Goal: Information Seeking & Learning: Learn about a topic

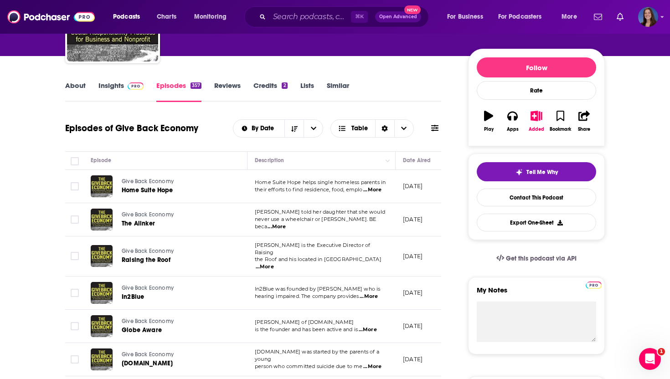
click at [375, 191] on span "...More" at bounding box center [372, 189] width 18 height 7
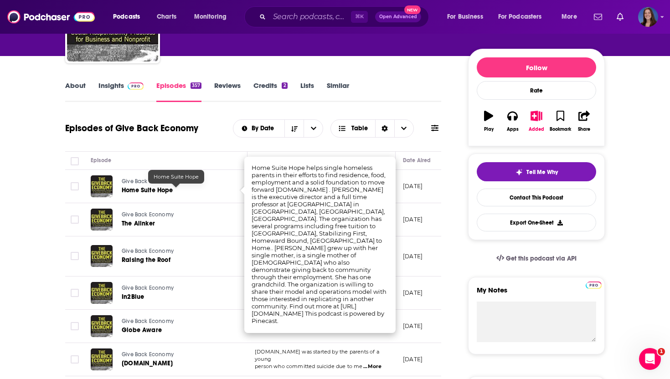
click at [164, 186] on span "Home Suite Hope" at bounding box center [148, 190] width 52 height 8
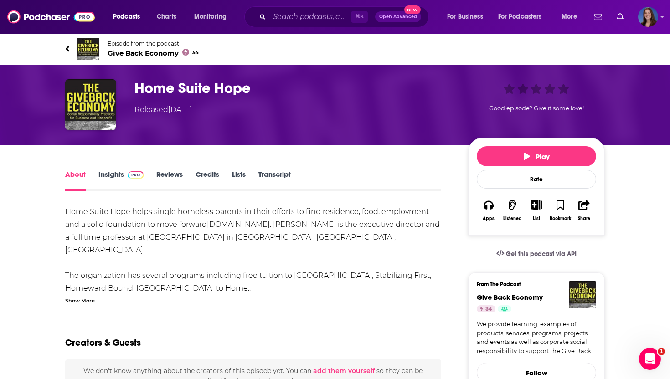
click at [82, 299] on div "Show More" at bounding box center [80, 300] width 30 height 9
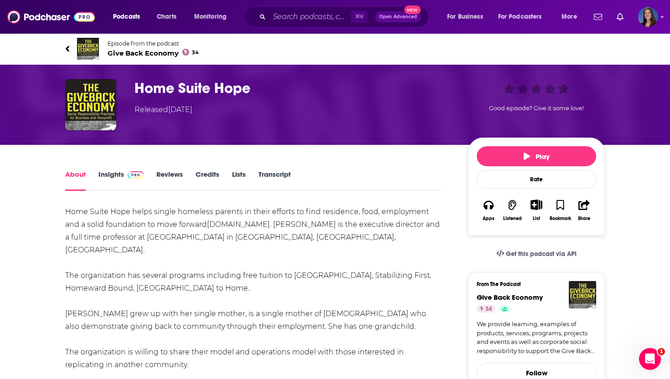
click at [68, 46] on icon at bounding box center [68, 49] width 4 height 6
